Goal: Communication & Community: Answer question/provide support

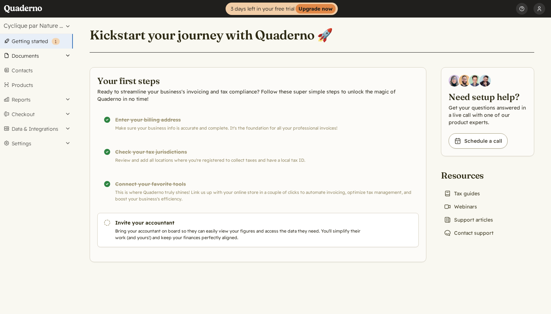
click at [23, 55] on button "Documents" at bounding box center [36, 56] width 73 height 15
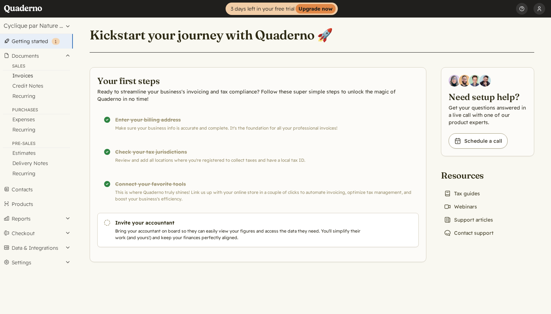
click at [22, 76] on link "Invoices" at bounding box center [36, 75] width 73 height 10
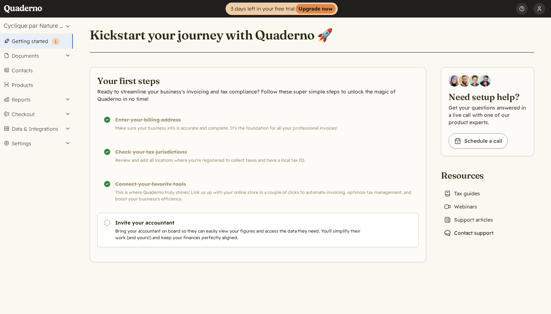
click at [472, 230] on link "Chat icon Contact support" at bounding box center [468, 233] width 55 height 10
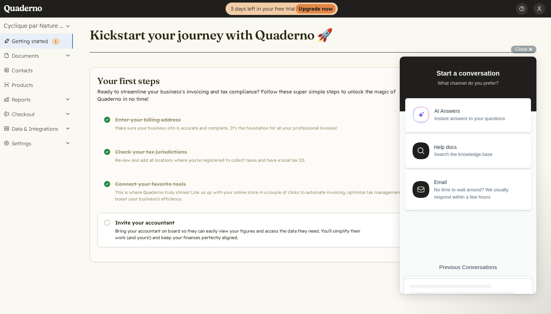
click at [467, 290] on div at bounding box center [468, 300] width 117 height 32
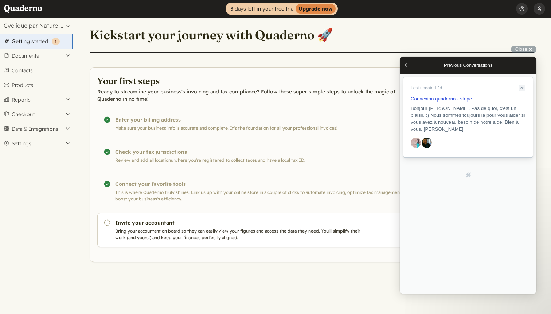
click at [463, 128] on span "Bonjour Sarah, Pas de quoi, c'est un plaisir. :) Nous sommes toujours là pour v…" at bounding box center [468, 119] width 115 height 28
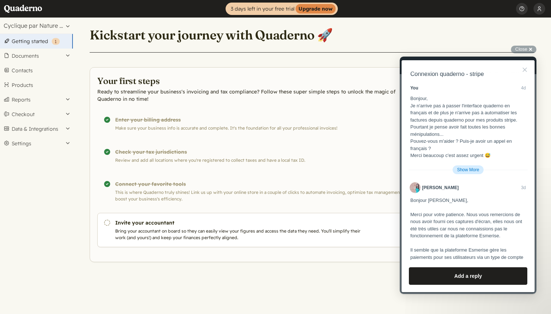
scroll to position [1284, 0]
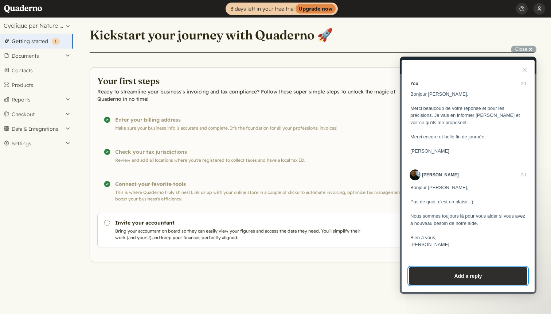
click at [458, 275] on button "Add a reply" at bounding box center [468, 276] width 119 height 18
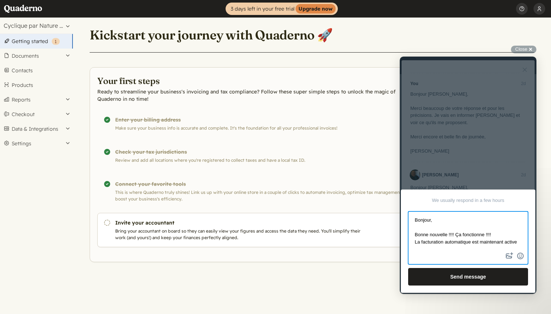
scroll to position [1, 0]
type textarea "Bonjour, Bonne nouvelle !!!! Ça fonctionne !!!! La facturation automatique est …"
click at [435, 250] on textarea "Bonjour, Bonne nouvelle !!!! Ça fonctionne !!!! La facturation automatique est …" at bounding box center [468, 231] width 119 height 39
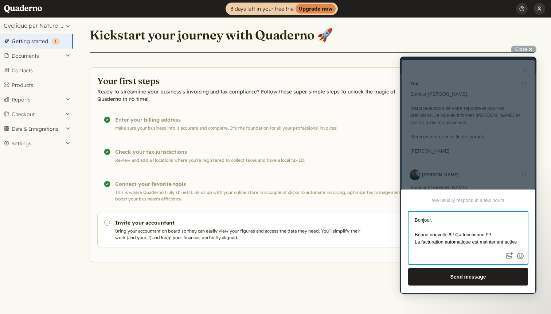
click at [438, 249] on textarea "Bonjour, Bonne nouvelle !!!! Ça fonctionne !!!! La facturation automatique est …" at bounding box center [468, 231] width 119 height 39
drag, startPoint x: 435, startPoint y: 249, endPoint x: 415, endPoint y: 216, distance: 38.5
click at [415, 216] on textarea "Bonjour, Bonne nouvelle !!!! Ça fonctionne !!!! La facturation automatique est …" at bounding box center [468, 231] width 119 height 39
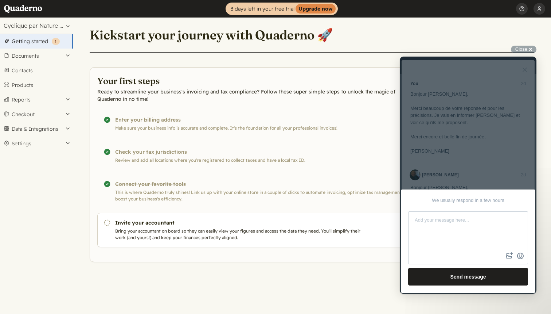
click at [508, 176] on div at bounding box center [468, 175] width 137 height 237
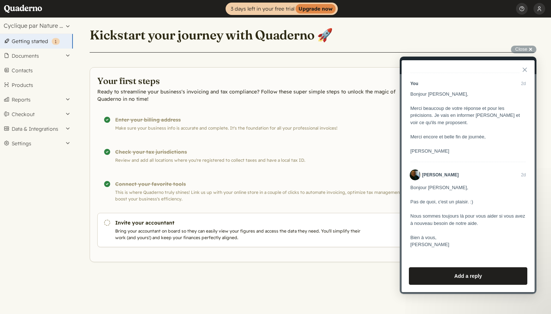
click at [526, 69] on button "Close" at bounding box center [525, 70] width 12 height 12
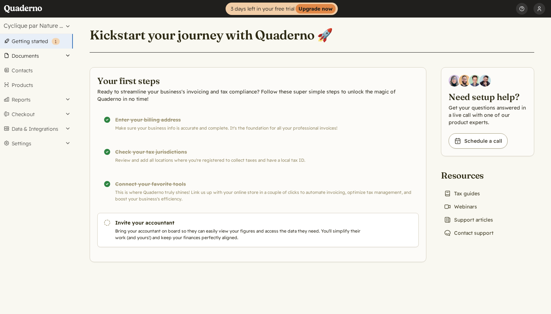
click at [35, 56] on button "Documents" at bounding box center [36, 56] width 73 height 15
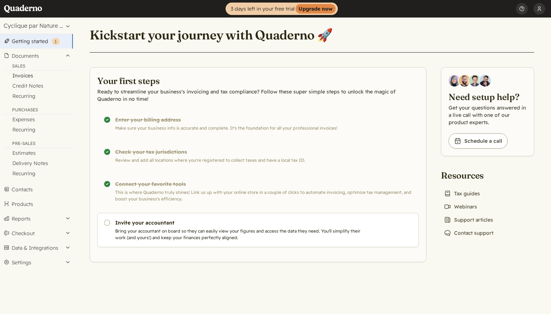
click at [27, 74] on link "Invoices" at bounding box center [36, 75] width 73 height 10
